Goal: Check status: Check status

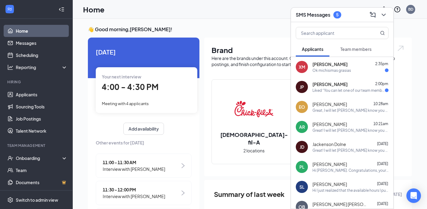
click at [348, 68] on div "Ok michisimas grasias" at bounding box center [331, 70] width 38 height 5
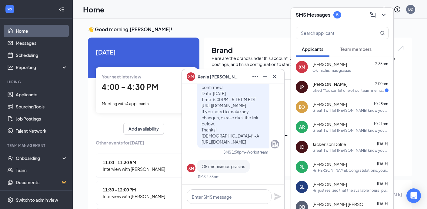
click at [231, 164] on span "Ok michisimas grasias" at bounding box center [223, 165] width 44 height 5
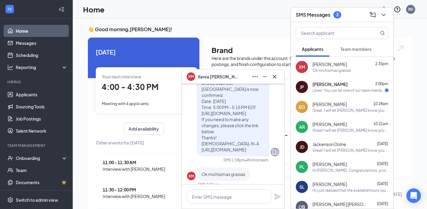
scroll to position [-8, 0]
click at [275, 76] on icon "Cross" at bounding box center [274, 76] width 7 height 7
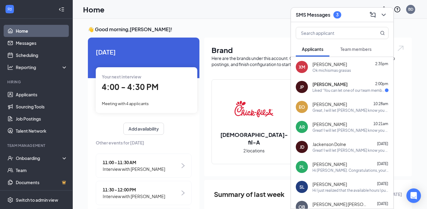
click at [321, 86] on span "[PERSON_NAME]" at bounding box center [329, 84] width 35 height 6
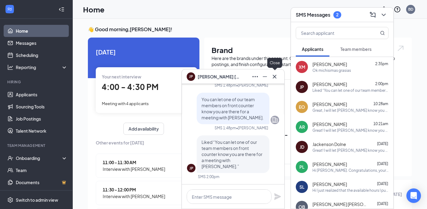
click at [273, 77] on icon "Cross" at bounding box center [274, 76] width 4 height 4
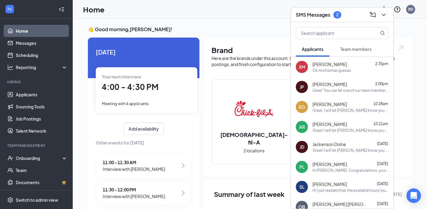
click at [384, 19] on button at bounding box center [383, 15] width 10 height 10
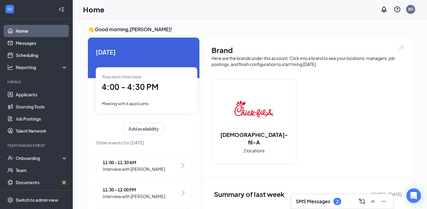
click at [111, 98] on div "Your next interview 4:00 - 4:30 PM Meeting with 4 applicants" at bounding box center [146, 89] width 101 height 45
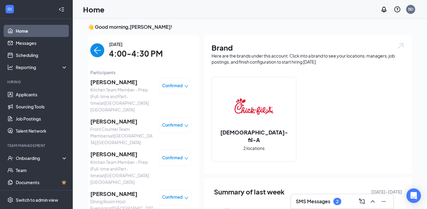
scroll to position [0, 0]
click at [95, 47] on img "back-button" at bounding box center [97, 51] width 14 height 14
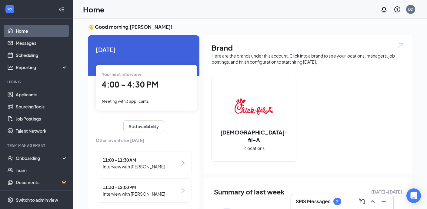
click at [119, 71] on div "Your next interview" at bounding box center [146, 74] width 89 height 7
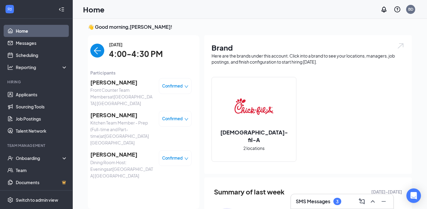
click at [95, 52] on img "back-button" at bounding box center [97, 51] width 14 height 14
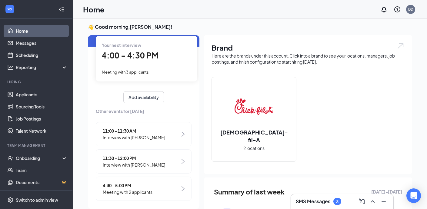
scroll to position [33, 0]
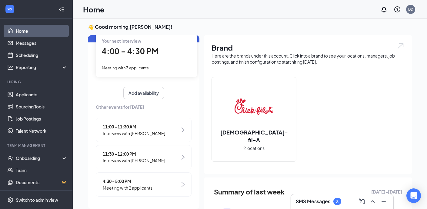
click at [125, 179] on span "4:30 - 5:00 PM" at bounding box center [128, 181] width 50 height 7
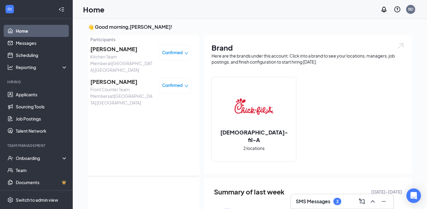
scroll to position [0, 0]
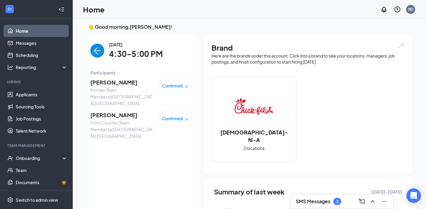
click at [97, 51] on img "back-button" at bounding box center [97, 51] width 14 height 14
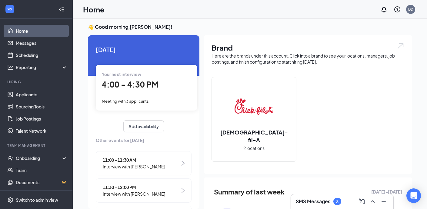
click at [161, 101] on div "Meeting with 3 applicants" at bounding box center [146, 100] width 89 height 7
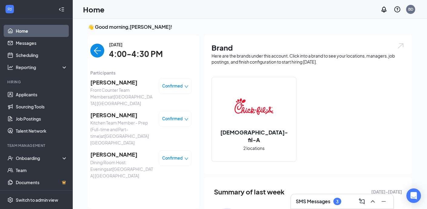
click at [95, 54] on img "back-button" at bounding box center [97, 51] width 14 height 14
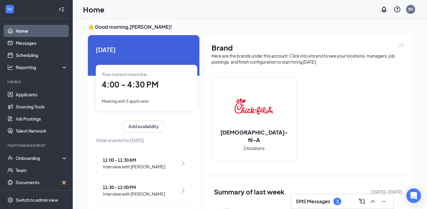
click at [144, 85] on span "4:00 - 4:30 PM" at bounding box center [130, 84] width 57 height 10
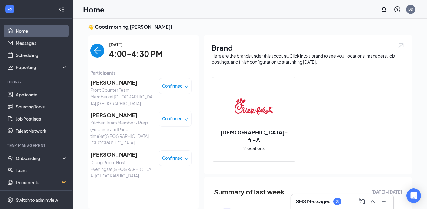
click at [95, 50] on img "back-button" at bounding box center [97, 51] width 14 height 14
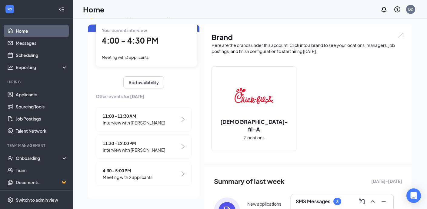
scroll to position [14, 0]
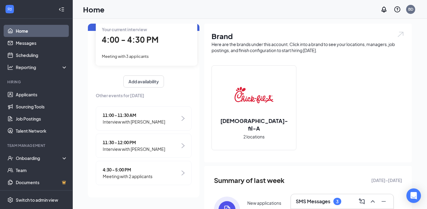
click at [127, 168] on span "4:30 - 5:00 PM" at bounding box center [128, 169] width 50 height 7
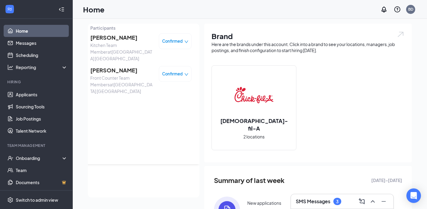
scroll to position [0, 0]
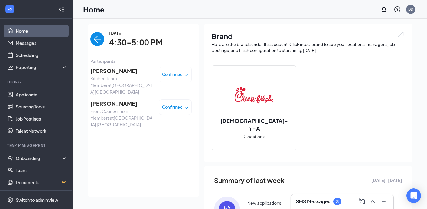
click at [101, 41] on img "back-button" at bounding box center [97, 39] width 14 height 14
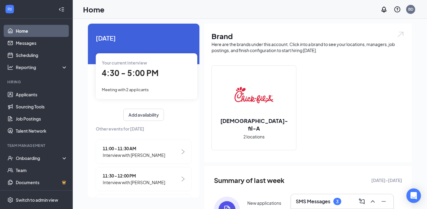
scroll to position [33, 0]
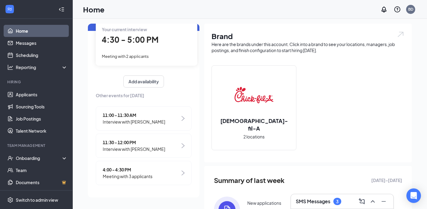
click at [154, 177] on div "4:00 - 4:30 PM Meeting with 3 applicants" at bounding box center [144, 173] width 96 height 24
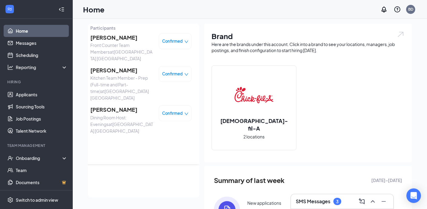
scroll to position [0, 0]
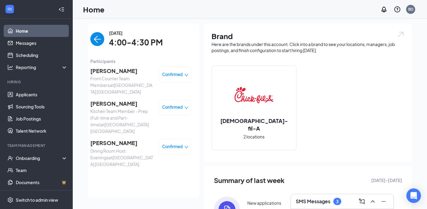
click at [101, 39] on img "back-button" at bounding box center [97, 39] width 14 height 14
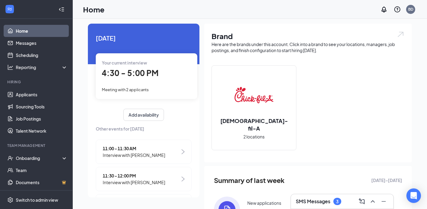
click at [329, 202] on h3 "SMS Messages" at bounding box center [313, 201] width 35 height 7
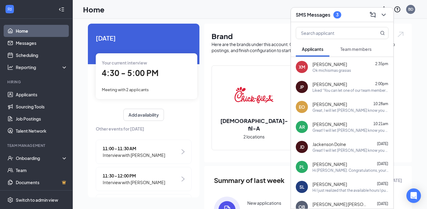
click at [342, 52] on button "Team members" at bounding box center [355, 48] width 43 height 15
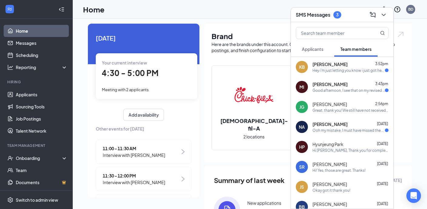
click at [317, 50] on span "Applicants" at bounding box center [312, 48] width 21 height 5
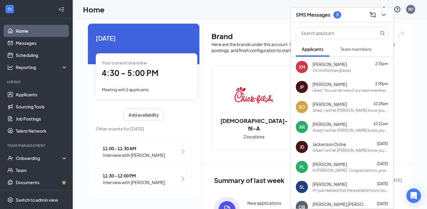
click at [355, 69] on div "Ok michisimas grasias" at bounding box center [350, 70] width 76 height 5
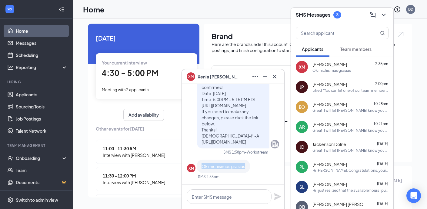
drag, startPoint x: 246, startPoint y: 167, endPoint x: 196, endPoint y: 167, distance: 49.0
click at [196, 167] on div "Ok michisimas grasias" at bounding box center [222, 166] width 53 height 13
click at [274, 73] on icon "Cross" at bounding box center [274, 76] width 7 height 7
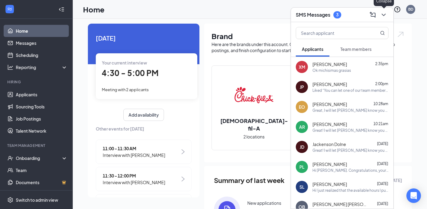
click at [381, 14] on icon "ChevronDown" at bounding box center [383, 14] width 7 height 7
